Goal: Transaction & Acquisition: Download file/media

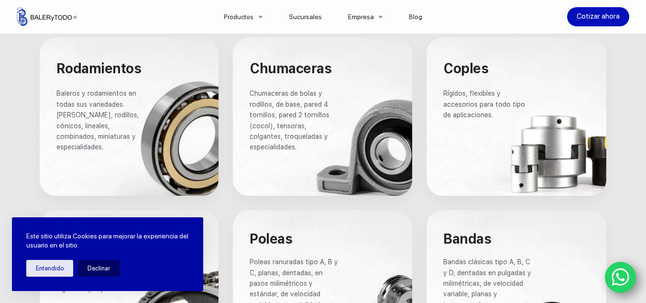
scroll to position [574, 0]
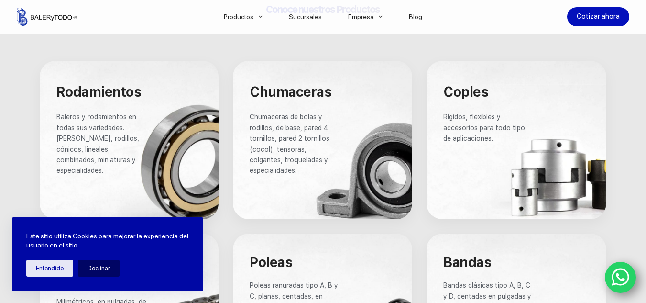
click at [552, 157] on div at bounding box center [516, 140] width 180 height 158
click at [480, 129] on span "Rígidos, flexibles y accesorios para todo tipo de aplicaciones." at bounding box center [485, 127] width 84 height 29
click at [236, 45] on link "Catalogos" at bounding box center [277, 44] width 134 height 22
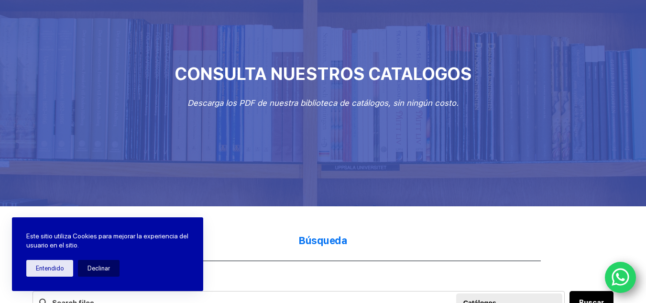
scroll to position [96, 0]
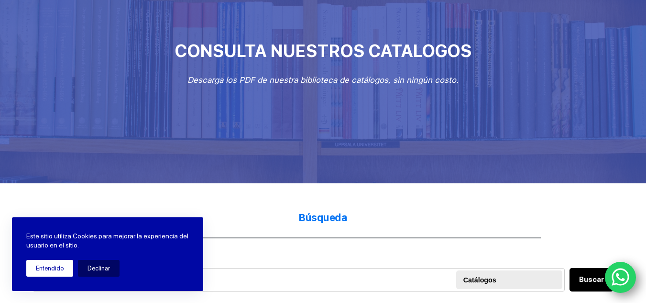
click at [57, 267] on button "Entendido" at bounding box center [49, 268] width 47 height 17
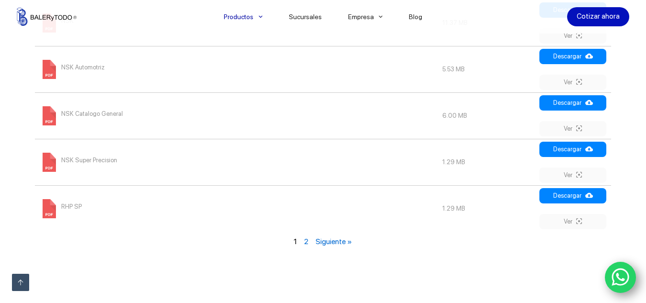
scroll to position [1195, 0]
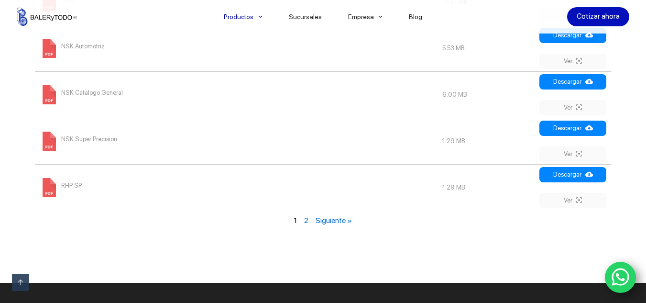
drag, startPoint x: 333, startPoint y: 221, endPoint x: 322, endPoint y: 212, distance: 14.0
click at [332, 221] on link "Siguiente »" at bounding box center [334, 220] width 36 height 9
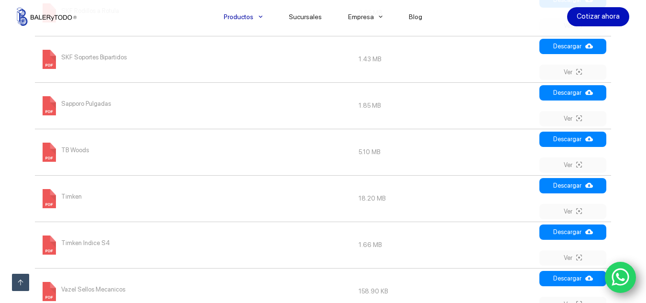
scroll to position [593, 0]
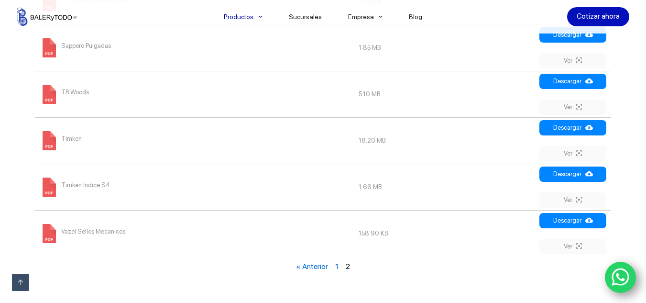
click at [70, 230] on span "Vazel Sellos Mecanicos" at bounding box center [93, 231] width 64 height 15
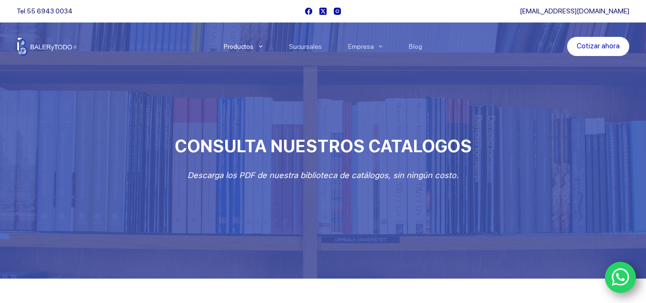
scroll to position [0, 0]
